Goal: Information Seeking & Learning: Learn about a topic

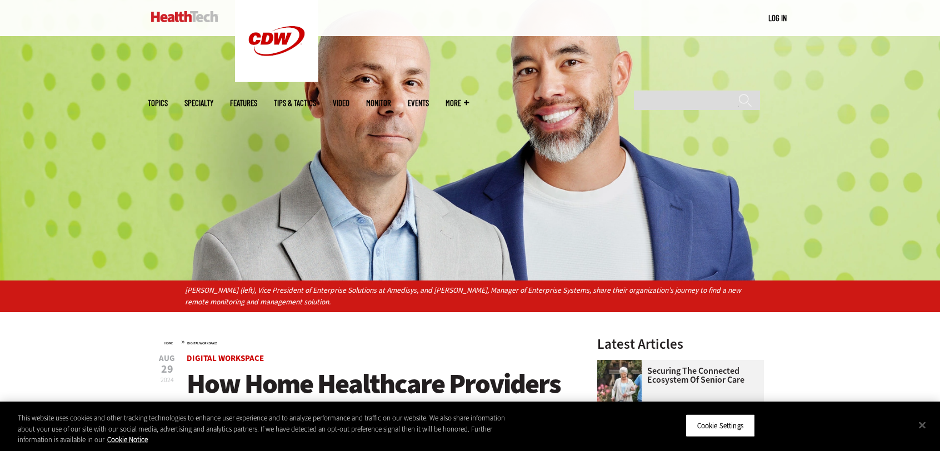
scroll to position [148, 0]
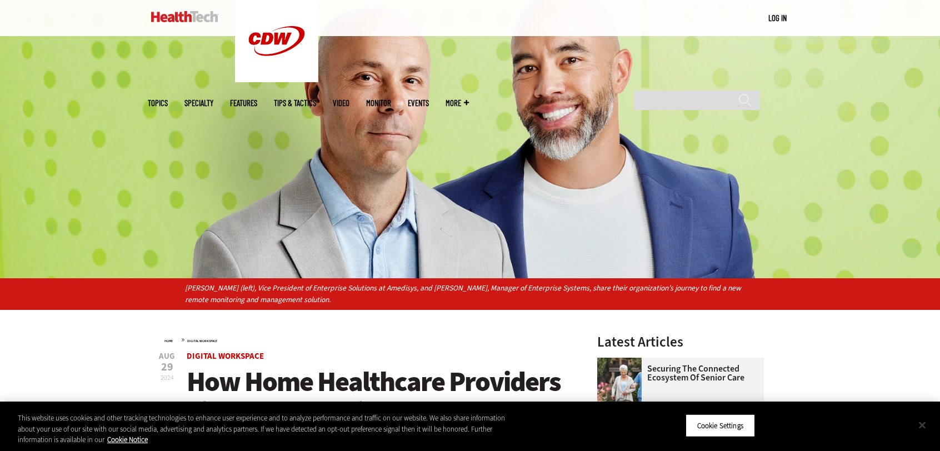
drag, startPoint x: 921, startPoint y: 431, endPoint x: 918, endPoint y: 422, distance: 9.3
click at [921, 431] on button "Close" at bounding box center [922, 425] width 24 height 24
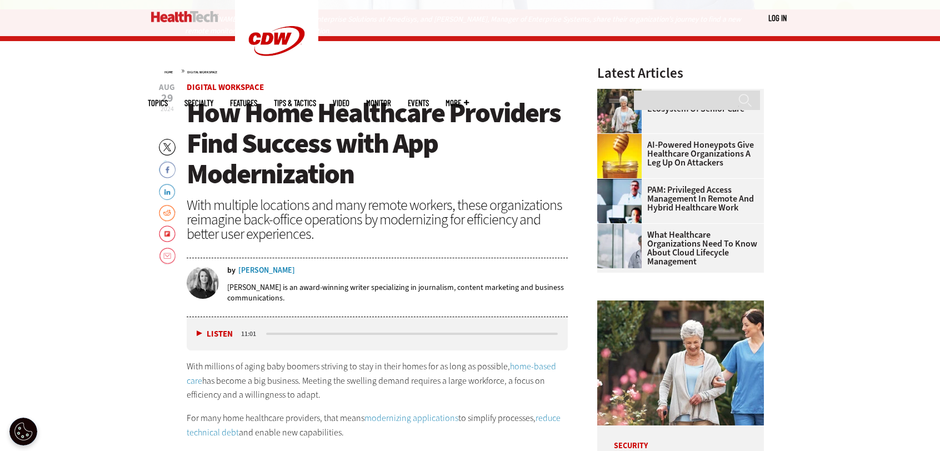
scroll to position [444, 0]
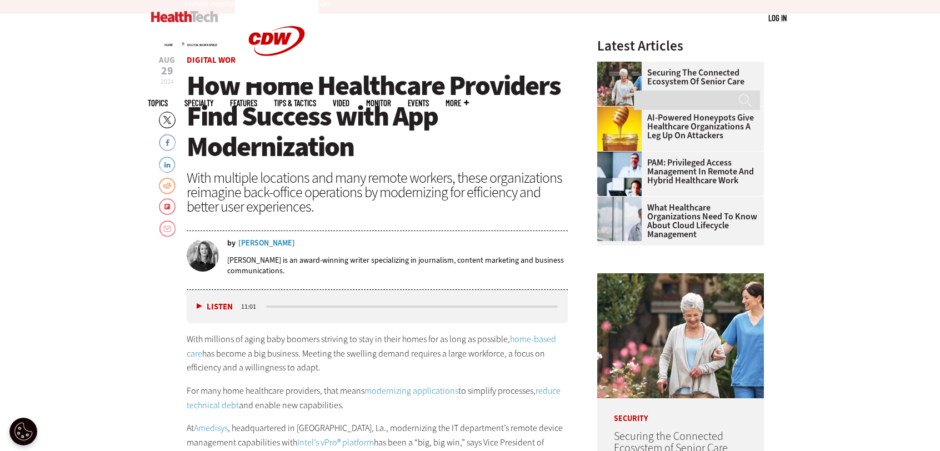
drag, startPoint x: 712, startPoint y: 301, endPoint x: 717, endPoint y: 284, distance: 17.6
click at [712, 301] on img at bounding box center [680, 335] width 167 height 125
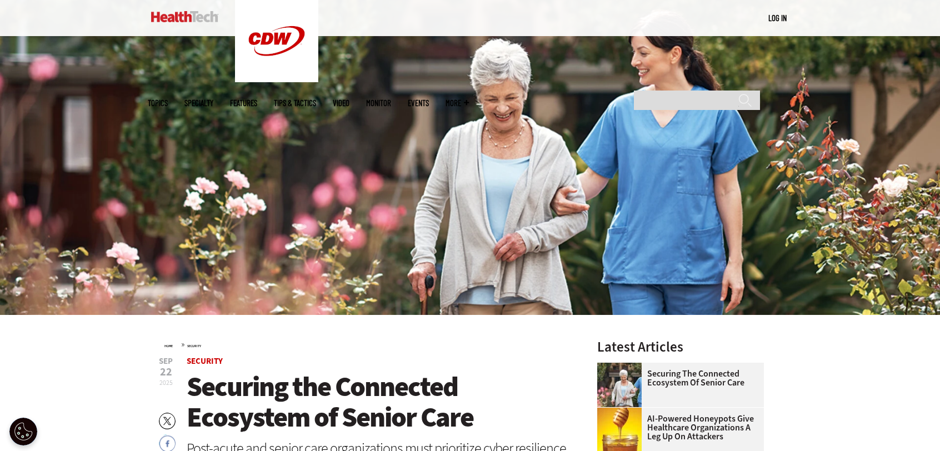
scroll to position [296, 0]
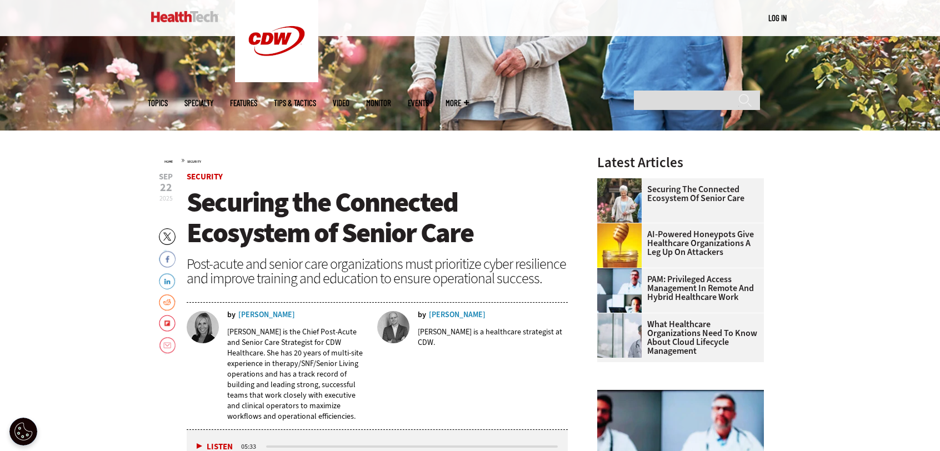
click at [172, 278] on link "LinkedIn" at bounding box center [167, 281] width 17 height 18
click at [261, 251] on span "Securing the Connected Ecosystem of Senior Care" at bounding box center [330, 217] width 287 height 67
